Goal: Information Seeking & Learning: Learn about a topic

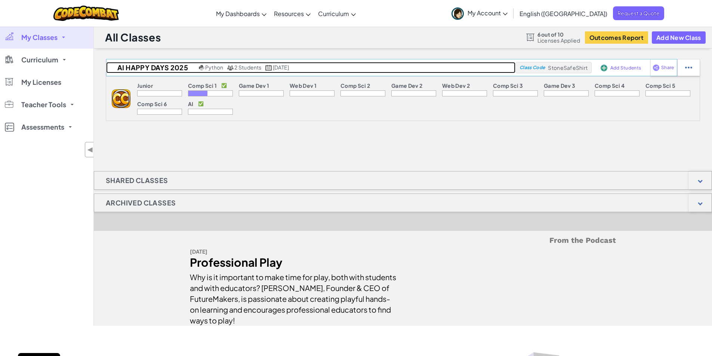
click at [244, 65] on span "2 Students" at bounding box center [247, 67] width 27 height 7
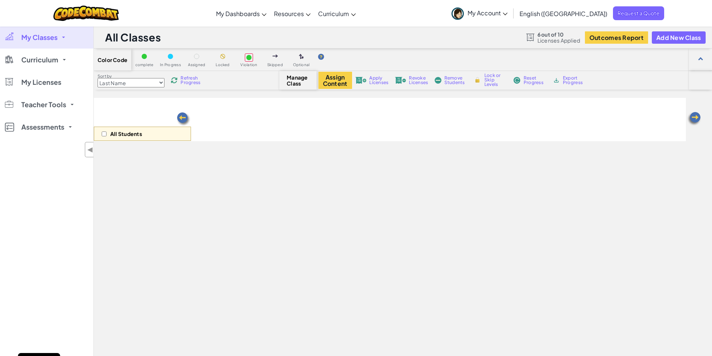
select select "663b25f11c568468efc8adde"
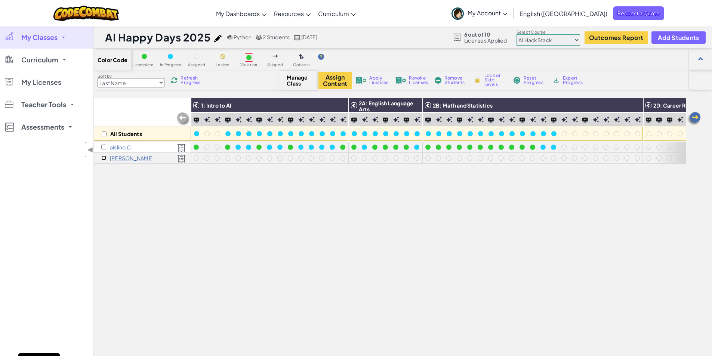
click at [102, 158] on input "checkbox" at bounding box center [103, 157] width 5 height 5
checkbox input "true"
click at [339, 81] on button "Assign Content" at bounding box center [335, 80] width 34 height 17
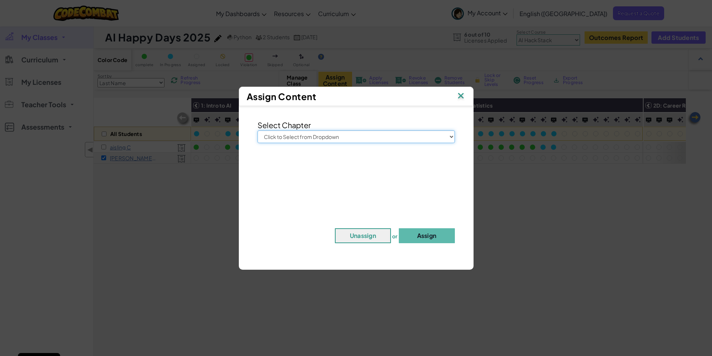
click at [451, 138] on select "Click to Select from Dropdown Junior Introduction to Computer Science Game Deve…" at bounding box center [355, 136] width 197 height 13
select select "AI HackStack"
click at [257, 130] on select "Click to Select from Dropdown Junior Introduction to Computer Science Game Deve…" at bounding box center [355, 136] width 197 height 13
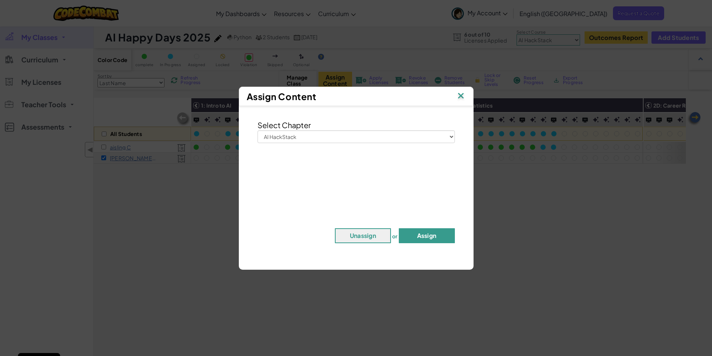
click at [429, 238] on button "Assign" at bounding box center [427, 235] width 56 height 15
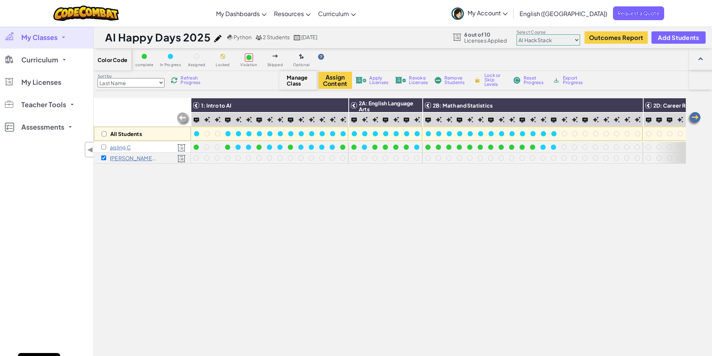
click at [183, 159] on img at bounding box center [181, 159] width 9 height 8
click at [44, 106] on span "Teacher Tools" at bounding box center [43, 104] width 45 height 7
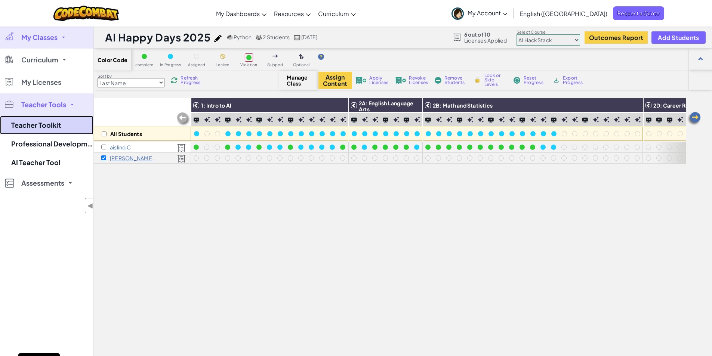
click at [45, 121] on link "Teacher Toolkit" at bounding box center [46, 125] width 93 height 19
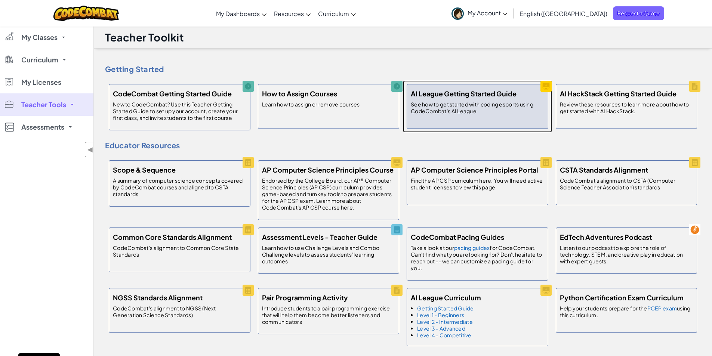
click at [488, 107] on p "See how to get started with coding esports using CodeCombat's AI League" at bounding box center [477, 107] width 133 height 13
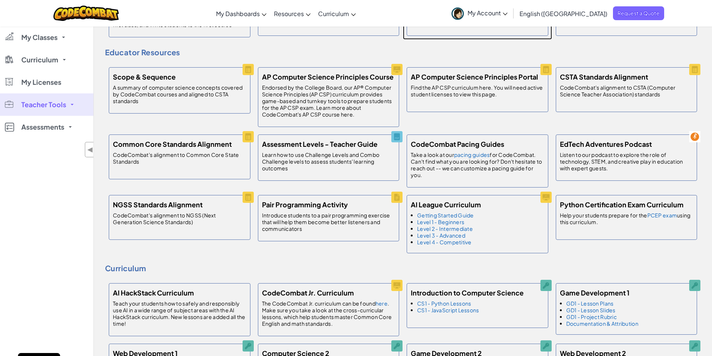
scroll to position [112, 0]
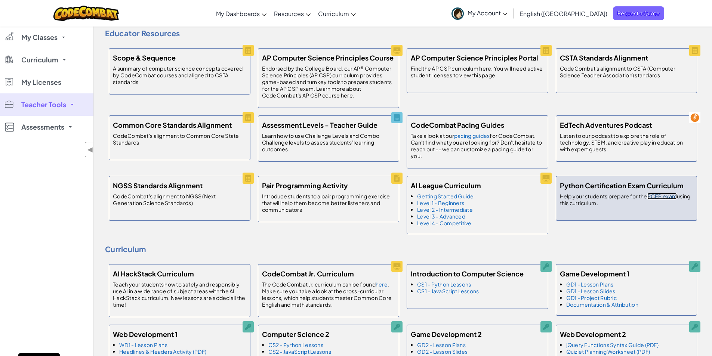
click at [654, 196] on link "PCEP exam" at bounding box center [662, 196] width 30 height 7
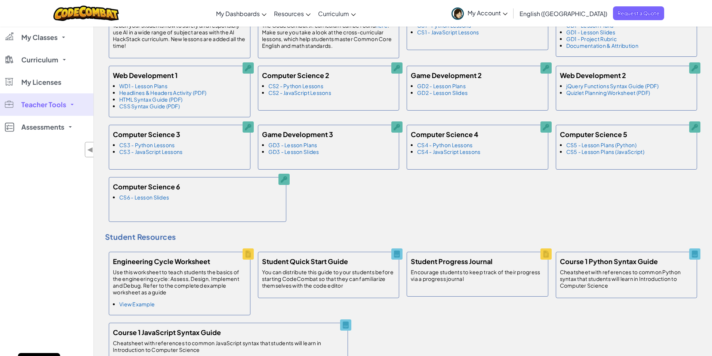
scroll to position [374, 0]
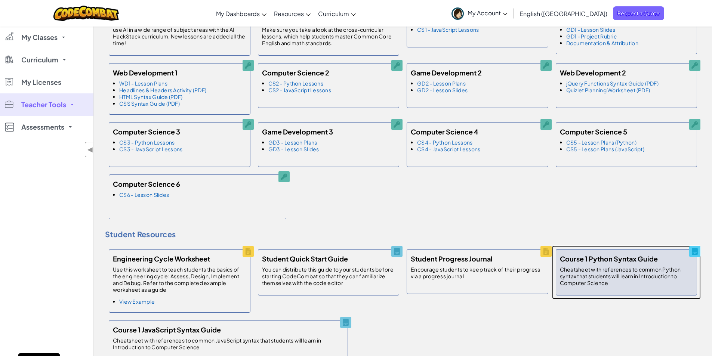
click at [642, 277] on p "Cheatsheet with references to common Python syntax that students will learn in …" at bounding box center [626, 276] width 133 height 20
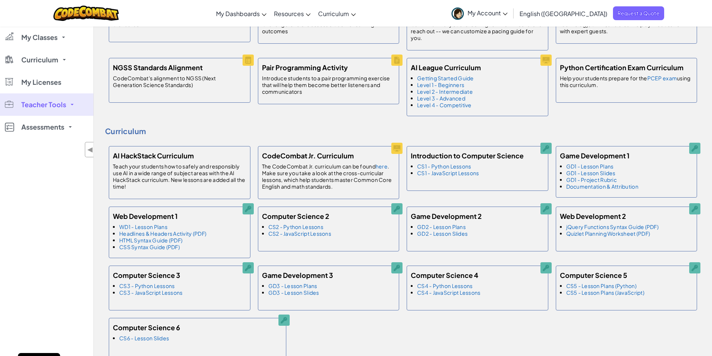
scroll to position [224, 0]
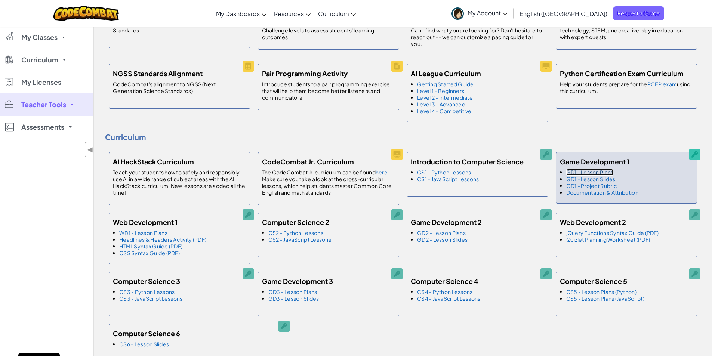
click at [589, 174] on link "GD1 - Lesson Plans" at bounding box center [589, 172] width 47 height 7
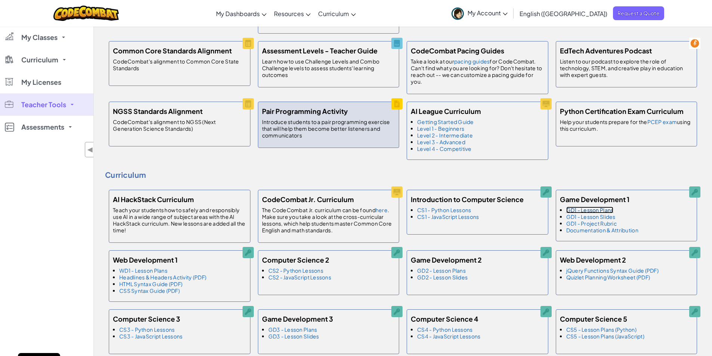
scroll to position [187, 0]
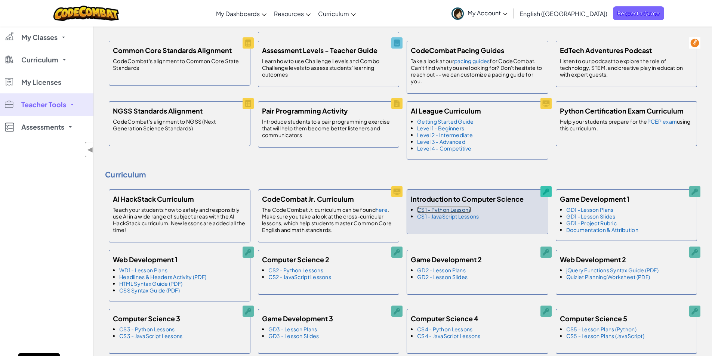
click at [470, 210] on link "CS1 - Python Lessons" at bounding box center [444, 209] width 54 height 7
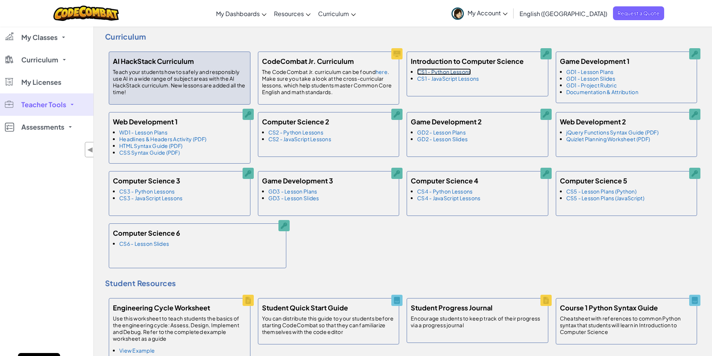
scroll to position [336, 0]
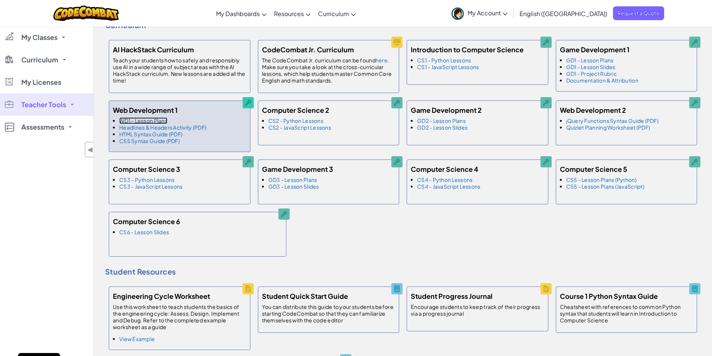
click at [145, 121] on link "WD1 - Lesson Plans" at bounding box center [143, 120] width 48 height 7
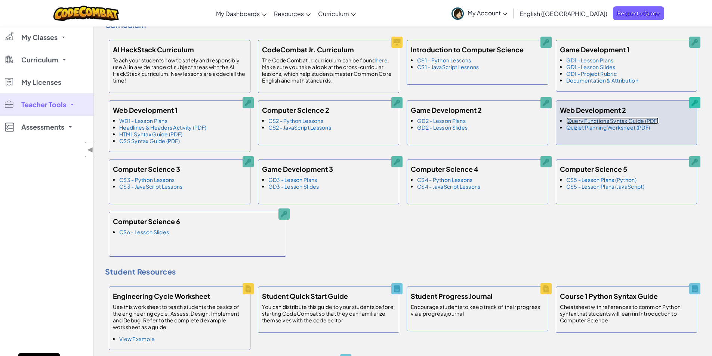
click at [582, 120] on link "jQuery Functions Syntax Guide (PDF)" at bounding box center [612, 120] width 92 height 7
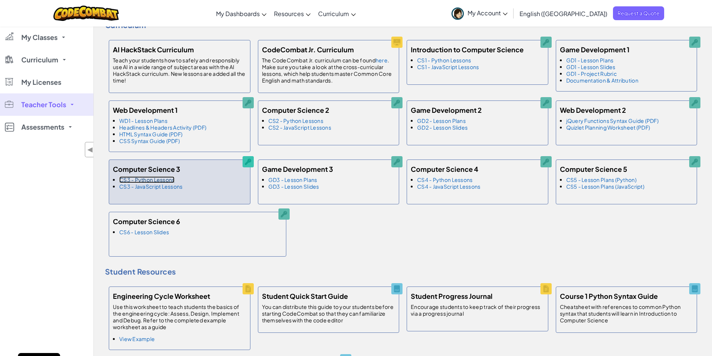
click at [165, 179] on link "CS3 - Python Lessons" at bounding box center [146, 179] width 55 height 7
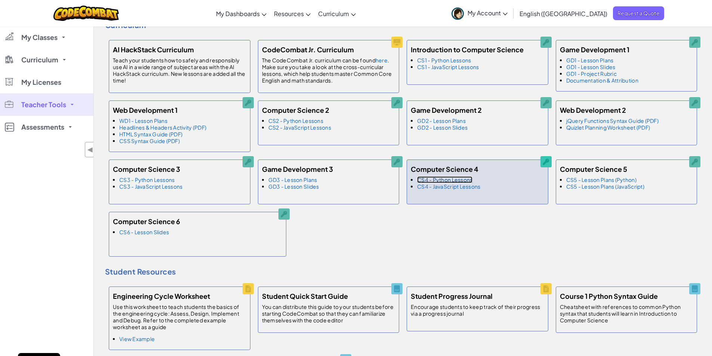
click at [448, 178] on link "CS4 - Python Lessons" at bounding box center [444, 179] width 55 height 7
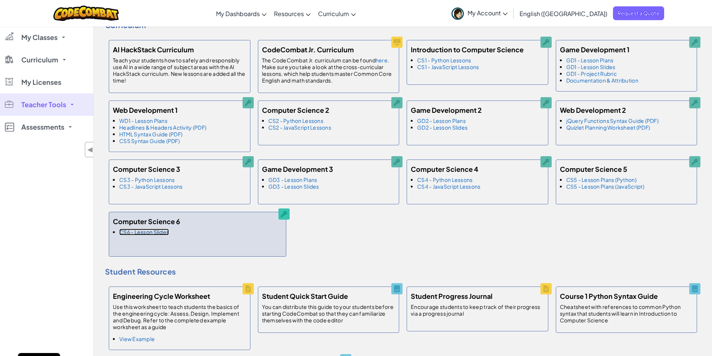
click at [146, 232] on link "CS6 - Lesson Slides" at bounding box center [144, 232] width 50 height 7
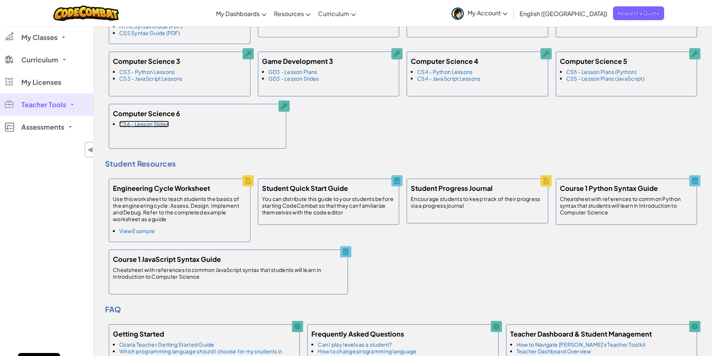
scroll to position [448, 0]
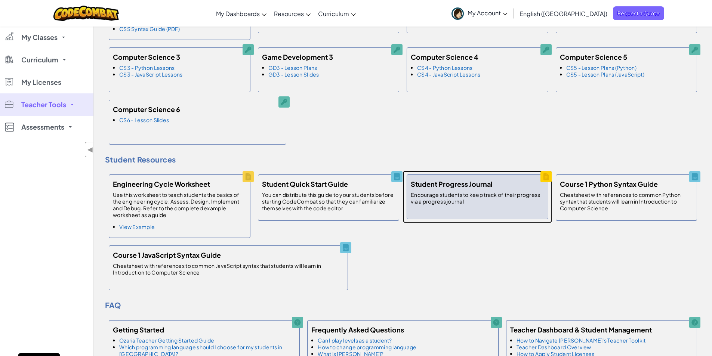
click at [465, 191] on p "Encourage students to keep track of their progress via a progress journal" at bounding box center [477, 197] width 133 height 13
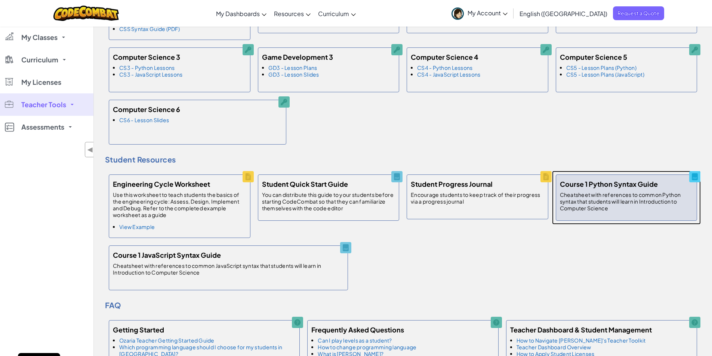
click at [637, 194] on p "Cheatsheet with references to common Python syntax that students will learn in …" at bounding box center [626, 201] width 133 height 20
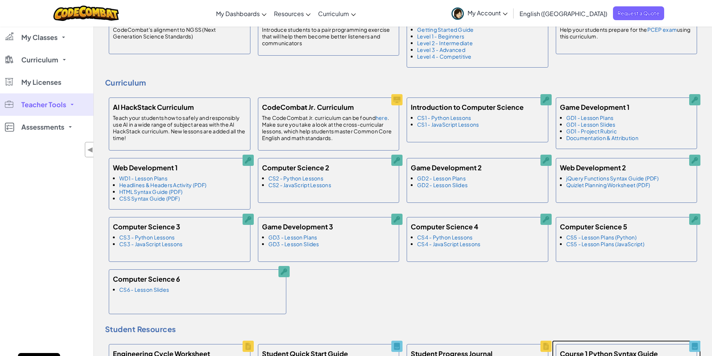
scroll to position [187, 0]
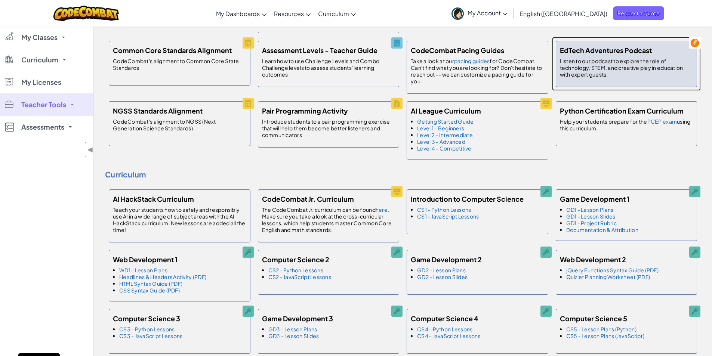
click at [618, 64] on p "Listen to our podcast to explore the role of technology, STEM, and creative pla…" at bounding box center [626, 68] width 133 height 20
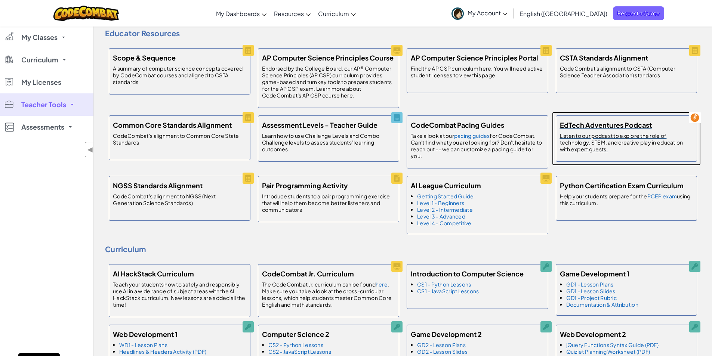
scroll to position [299, 0]
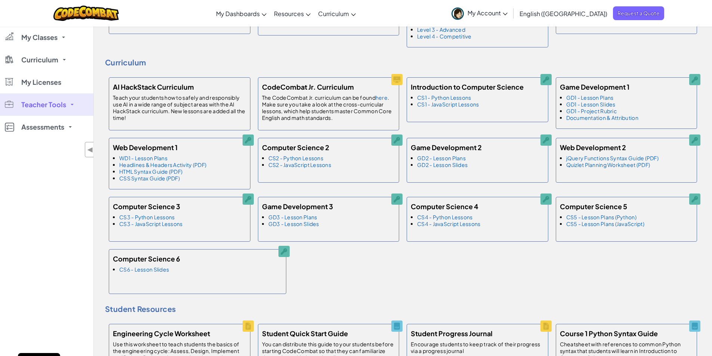
click at [457, 56] on div "Curriculum AI HackStack Curriculum Teach your students how to safely and respon…" at bounding box center [403, 162] width 596 height 271
